Goal: Information Seeking & Learning: Learn about a topic

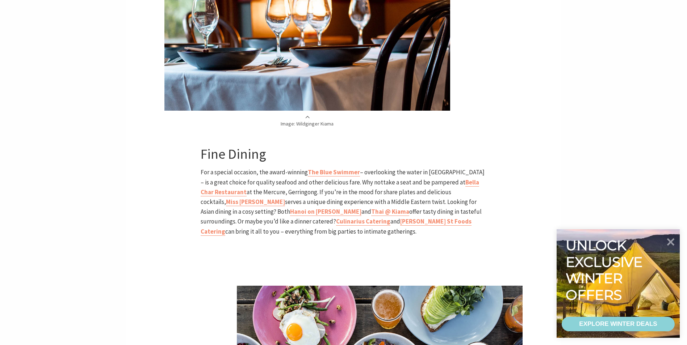
scroll to position [1267, 0]
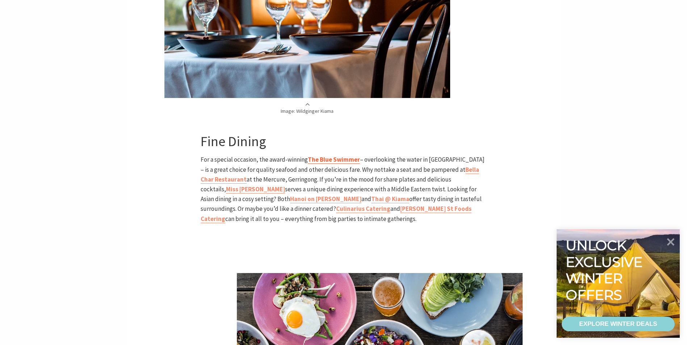
click at [339, 156] on b "The Blue Swimmer" at bounding box center [334, 160] width 52 height 8
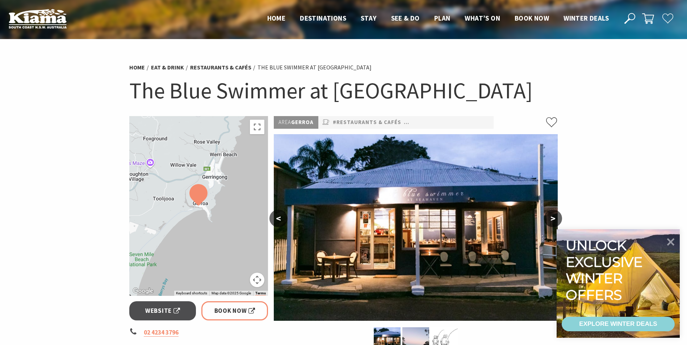
click at [254, 135] on div at bounding box center [198, 206] width 139 height 180
click at [256, 132] on button "Toggle fullscreen view" at bounding box center [257, 127] width 14 height 14
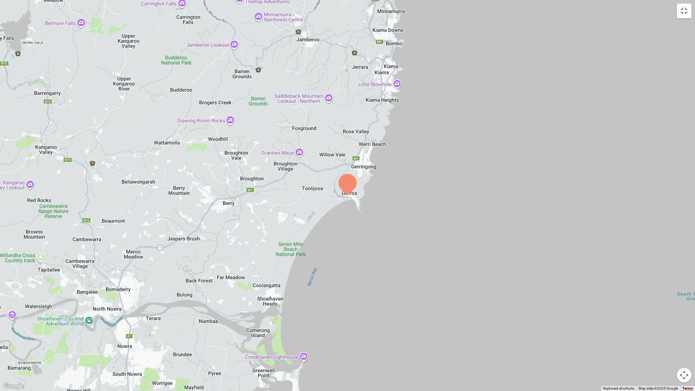
click at [308, 172] on div at bounding box center [347, 195] width 695 height 391
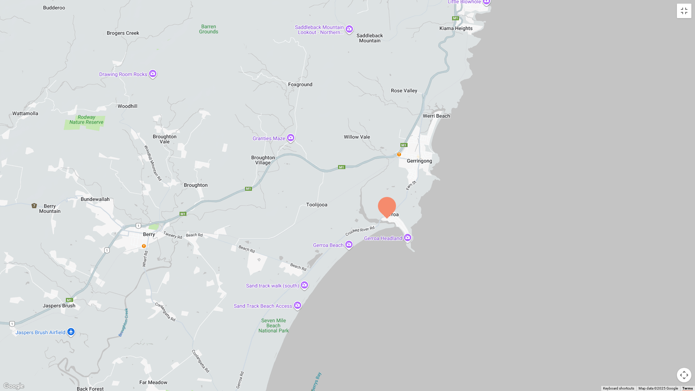
click at [334, 183] on div at bounding box center [347, 195] width 695 height 391
click at [346, 172] on div at bounding box center [347, 195] width 695 height 391
click at [331, 186] on div at bounding box center [347, 195] width 695 height 391
click at [334, 185] on div at bounding box center [347, 195] width 695 height 391
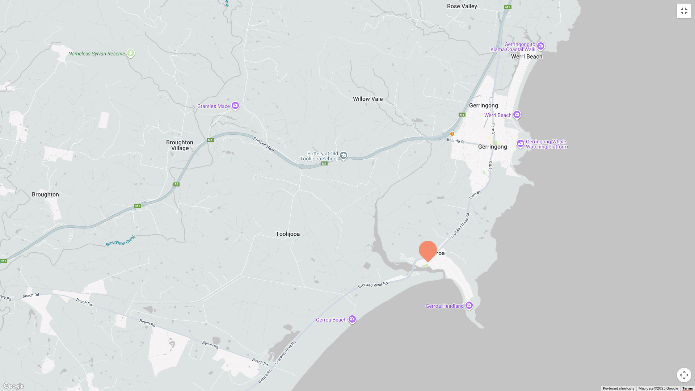
drag, startPoint x: 355, startPoint y: 168, endPoint x: 303, endPoint y: 205, distance: 64.2
click at [315, 199] on div at bounding box center [347, 195] width 695 height 391
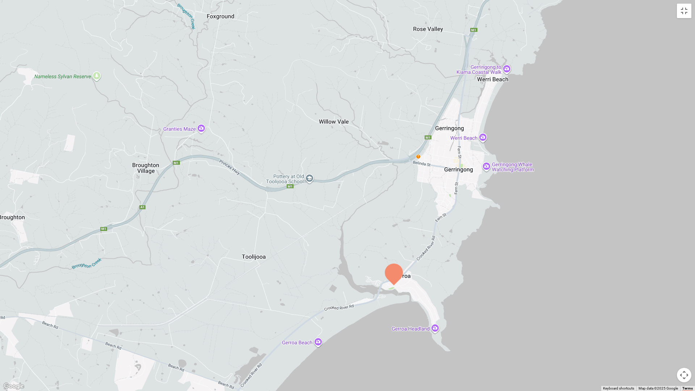
drag, startPoint x: 303, startPoint y: 205, endPoint x: 279, endPoint y: 214, distance: 25.7
click at [292, 210] on div at bounding box center [347, 195] width 695 height 391
click at [262, 218] on div at bounding box center [347, 195] width 695 height 391
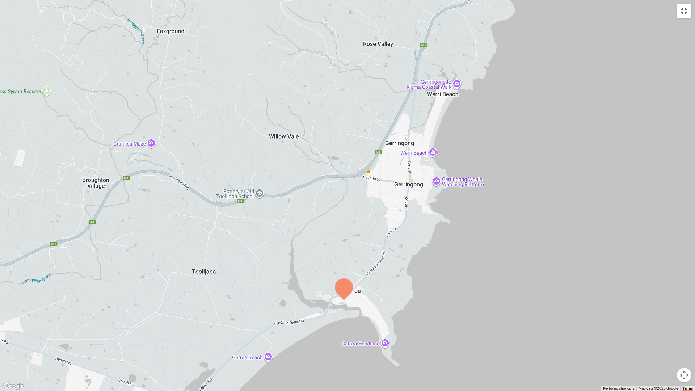
drag, startPoint x: 235, startPoint y: 220, endPoint x: 225, endPoint y: 220, distance: 9.8
click at [227, 220] on div at bounding box center [347, 195] width 695 height 391
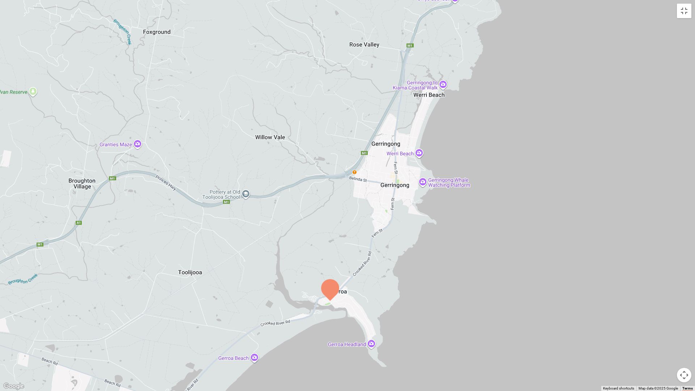
click at [202, 265] on div at bounding box center [347, 195] width 695 height 391
drag, startPoint x: 202, startPoint y: 265, endPoint x: 213, endPoint y: 247, distance: 20.7
click at [202, 265] on div at bounding box center [347, 195] width 695 height 391
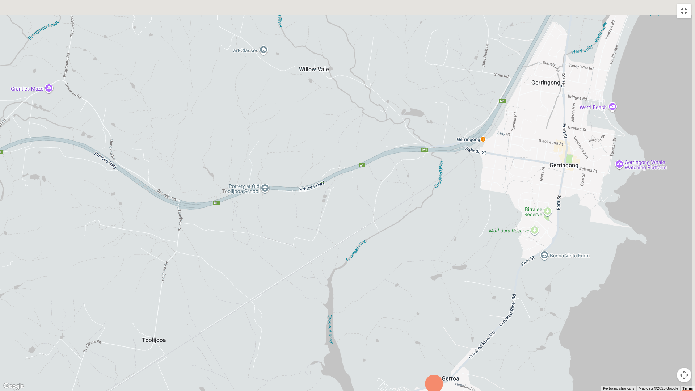
drag, startPoint x: 338, startPoint y: 177, endPoint x: 291, endPoint y: 270, distance: 104.1
click at [297, 262] on div at bounding box center [347, 195] width 695 height 391
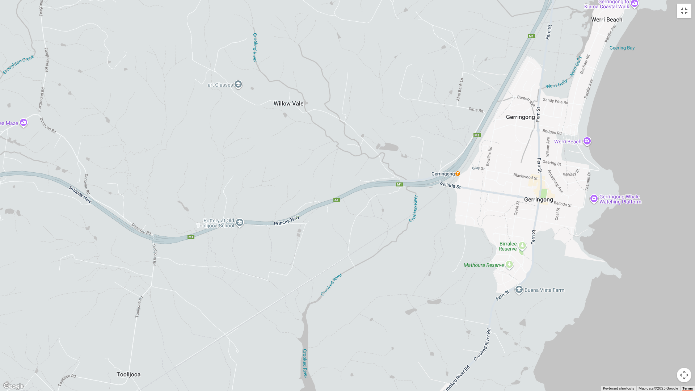
click at [290, 270] on div at bounding box center [347, 195] width 695 height 391
click at [364, 246] on div at bounding box center [347, 195] width 695 height 391
click at [361, 251] on div at bounding box center [347, 195] width 695 height 391
click at [320, 291] on div at bounding box center [347, 195] width 695 height 391
click at [440, 206] on div at bounding box center [347, 195] width 695 height 391
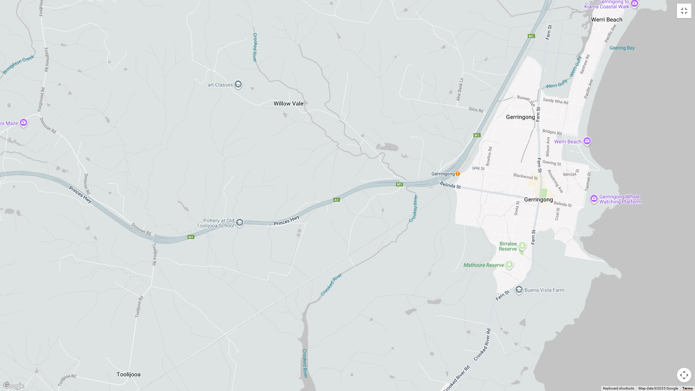
click at [440, 206] on div at bounding box center [347, 195] width 695 height 391
drag, startPoint x: 440, startPoint y: 206, endPoint x: 433, endPoint y: 219, distance: 14.7
click at [440, 207] on div at bounding box center [347, 195] width 695 height 391
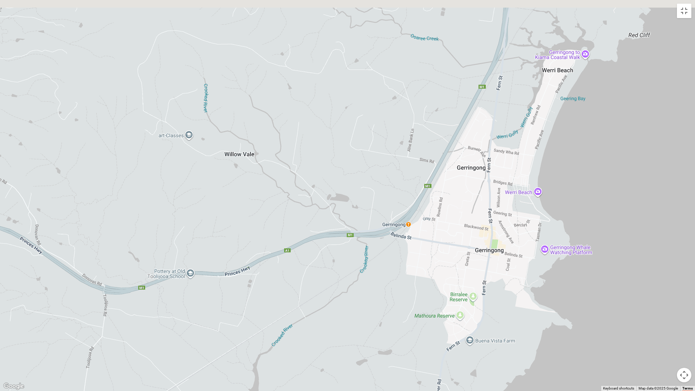
drag, startPoint x: 433, startPoint y: 219, endPoint x: 375, endPoint y: 271, distance: 77.4
click at [381, 266] on div at bounding box center [347, 195] width 695 height 391
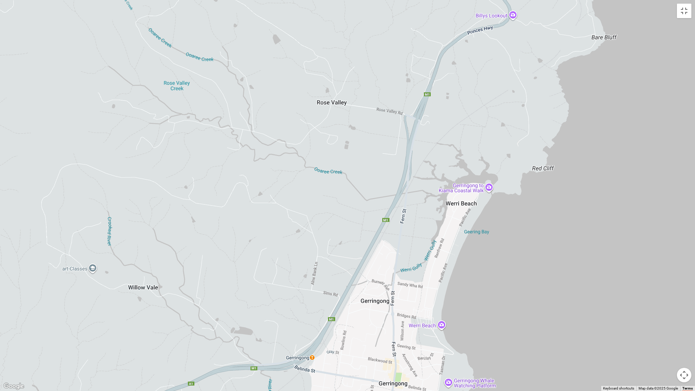
drag, startPoint x: 375, startPoint y: 271, endPoint x: 295, endPoint y: 391, distance: 144.2
click at [295, 345] on div at bounding box center [347, 195] width 695 height 391
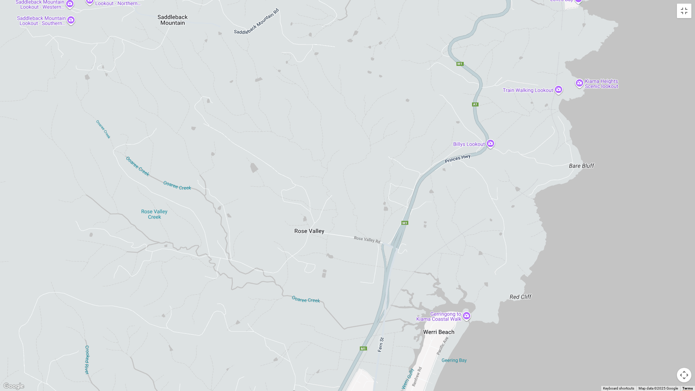
drag, startPoint x: 415, startPoint y: 119, endPoint x: 393, endPoint y: 250, distance: 132.0
click at [393, 250] on div at bounding box center [347, 195] width 695 height 391
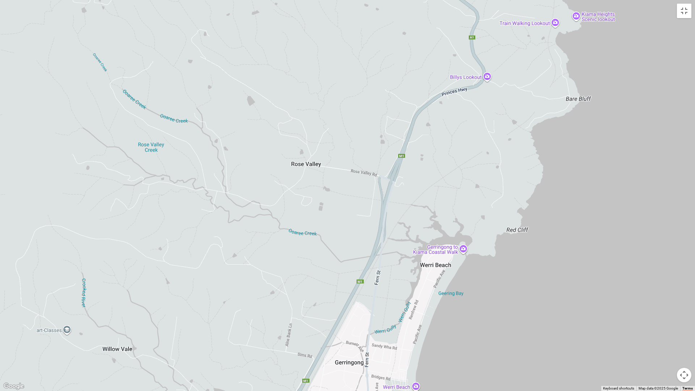
drag, startPoint x: 405, startPoint y: 68, endPoint x: 402, endPoint y: 1, distance: 66.7
click at [402, 1] on div at bounding box center [347, 195] width 695 height 391
click at [681, 10] on button "Toggle fullscreen view" at bounding box center [684, 11] width 14 height 14
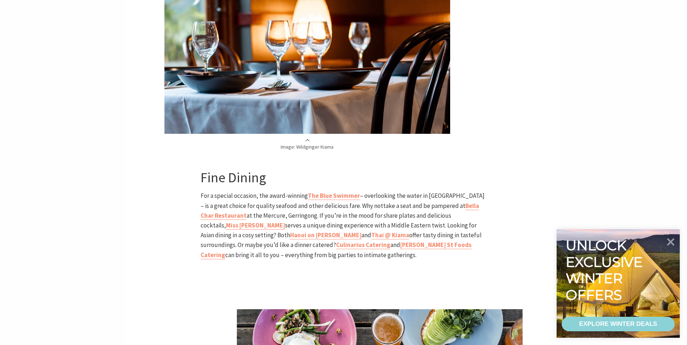
scroll to position [1050, 0]
click at [450, 202] on b "Bella Char Restaurant" at bounding box center [340, 211] width 278 height 18
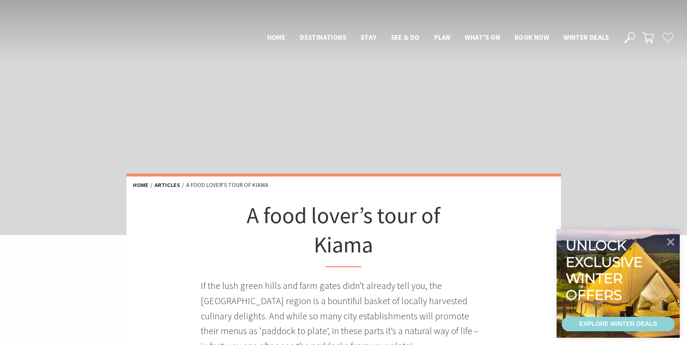
scroll to position [1050, 0]
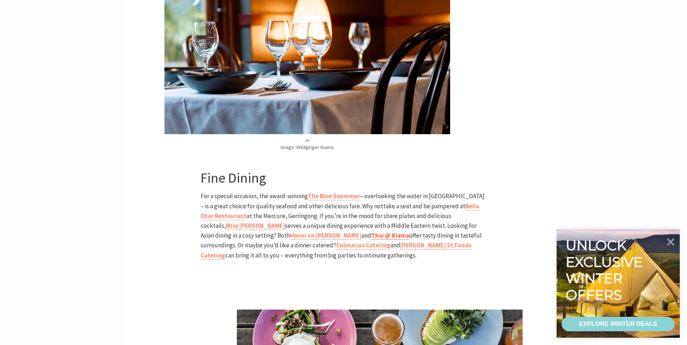
click at [371, 232] on b "Thai @ Kiama" at bounding box center [390, 236] width 38 height 8
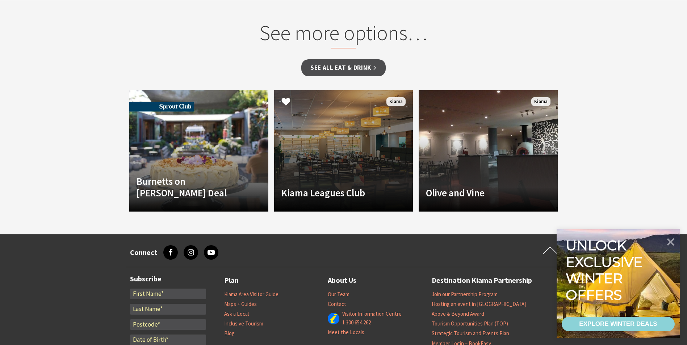
scroll to position [398, 0]
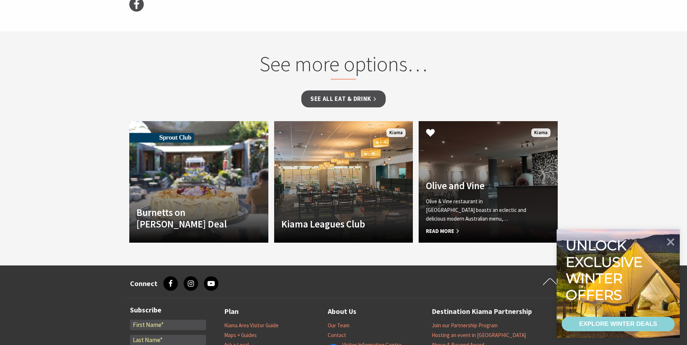
click at [446, 210] on p "Olive & Vine restaurant in [GEOGRAPHIC_DATA] boasts an eclectic and delicious m…" at bounding box center [478, 210] width 104 height 26
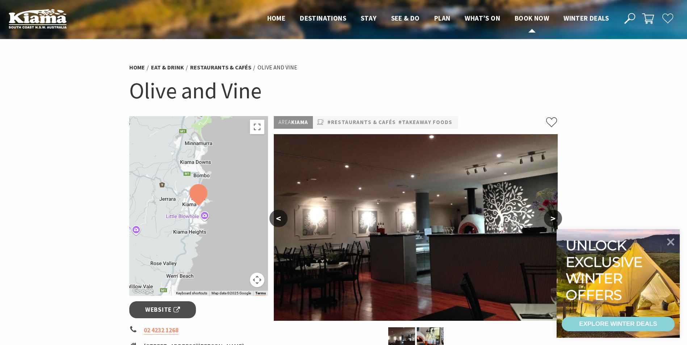
click at [531, 20] on span "Book now" at bounding box center [531, 18] width 34 height 9
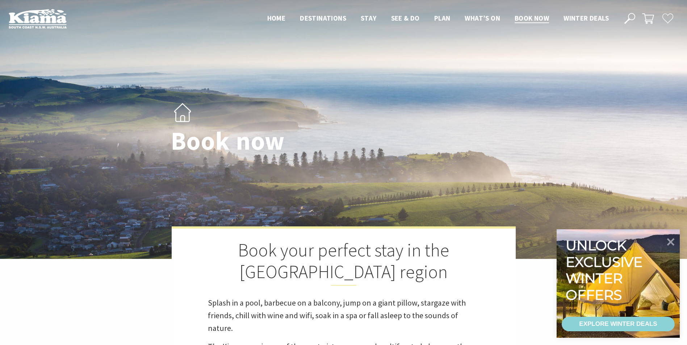
select select "3"
select select "2"
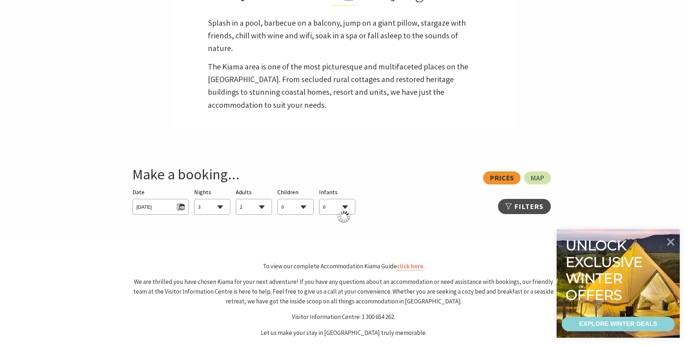
scroll to position [290, 0]
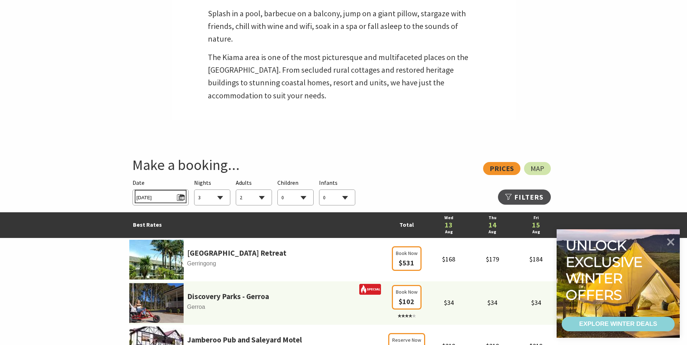
click at [175, 194] on span "[DATE]" at bounding box center [160, 197] width 48 height 10
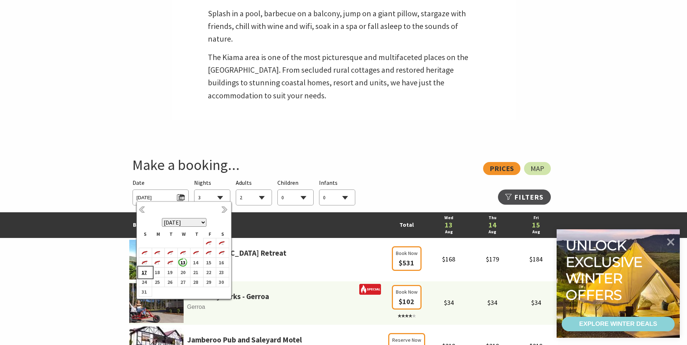
click at [148, 271] on b "17" at bounding box center [143, 272] width 9 height 9
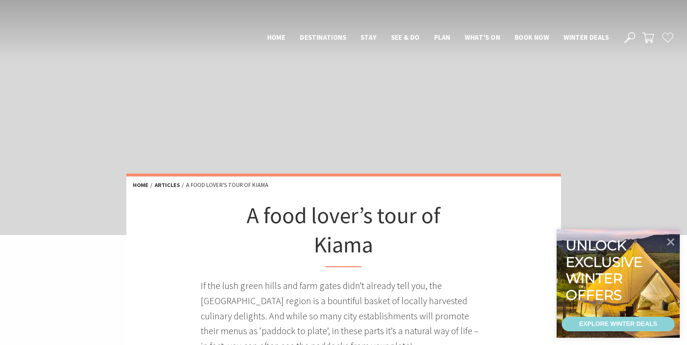
scroll to position [1050, 0]
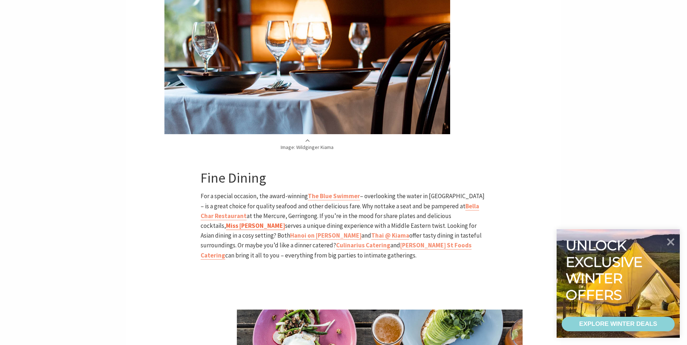
click at [285, 222] on strong "Miss [PERSON_NAME]" at bounding box center [255, 226] width 59 height 8
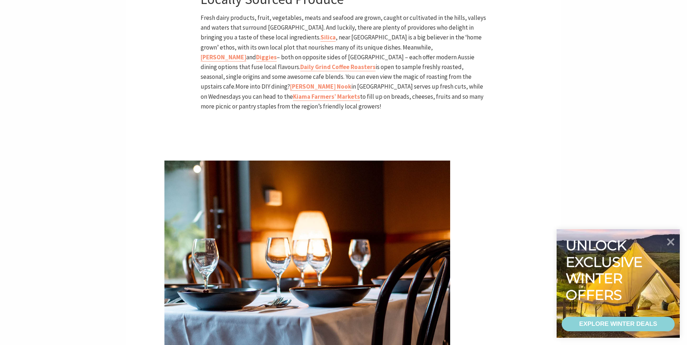
scroll to position [1194, 0]
